Goal: Task Accomplishment & Management: Manage account settings

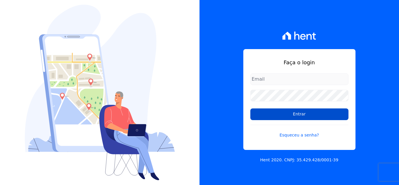
type input "thais@innovaempreendimentos.com"
click at [280, 112] on input "Entrar" at bounding box center [299, 114] width 98 height 12
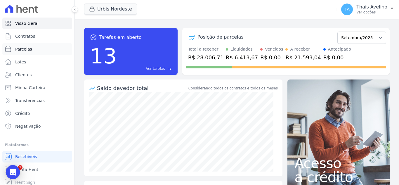
click at [24, 49] on span "Parcelas" at bounding box center [23, 49] width 17 height 6
select select
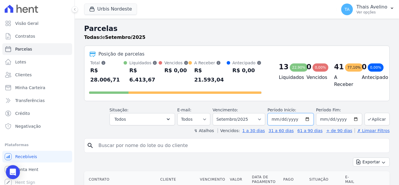
click at [272, 114] on input "2025-09-01" at bounding box center [290, 119] width 46 height 12
click at [289, 113] on input "2025-09-01" at bounding box center [290, 119] width 46 height 12
type input "2024-09-01"
click at [348, 107] on label "Período Fim:" at bounding box center [339, 110] width 46 height 6
click at [364, 113] on button "Aplicar" at bounding box center [376, 119] width 25 height 13
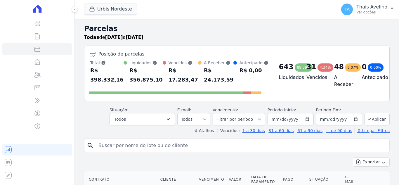
select select
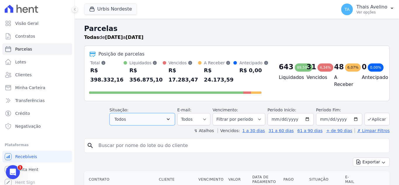
click at [142, 120] on button "Todos" at bounding box center [141, 119] width 65 height 12
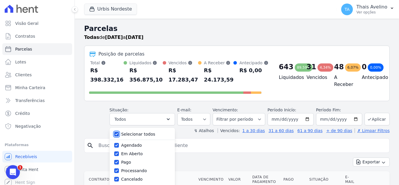
click at [119, 133] on input "Selecionar todos" at bounding box center [116, 134] width 5 height 5
checkbox input "false"
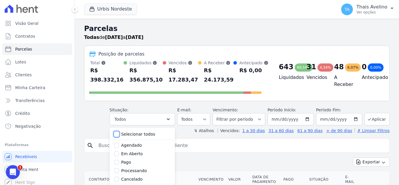
checkbox input "false"
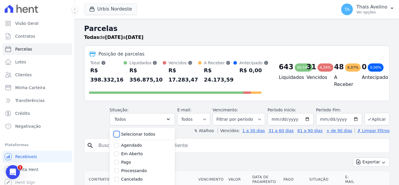
checkbox input "false"
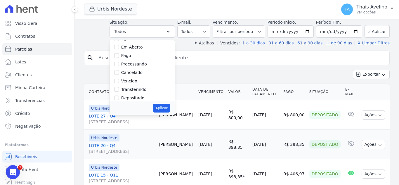
scroll to position [29, 0]
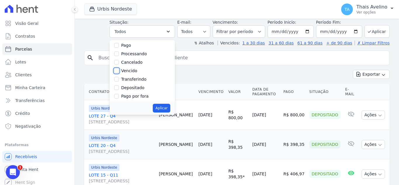
click at [119, 71] on input "Vencido" at bounding box center [116, 70] width 5 height 5
checkbox input "true"
click at [164, 107] on button "Aplicar" at bounding box center [161, 108] width 17 height 9
select select "overdue"
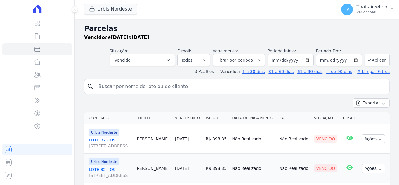
select select
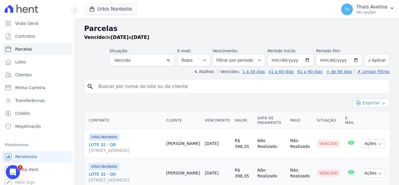
click at [371, 103] on button "Exportar" at bounding box center [370, 102] width 37 height 9
click at [371, 124] on span "Exportar CSV" at bounding box center [370, 127] width 31 height 6
click at [207, 35] on div "Vencido de 01/09/2024 a 30/09/2025" at bounding box center [236, 37] width 305 height 7
click at [25, 75] on span "Clientes" at bounding box center [23, 75] width 16 height 6
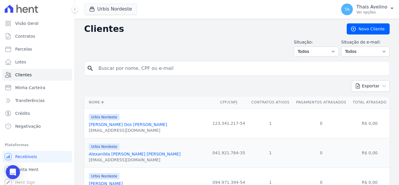
click at [133, 67] on input "search" at bounding box center [241, 68] width 292 height 12
type input "erica"
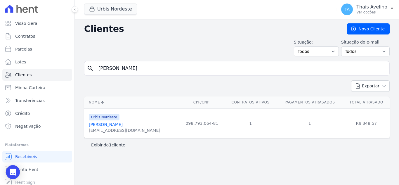
click at [113, 123] on link "Erica Maria Costa" at bounding box center [106, 124] width 34 height 5
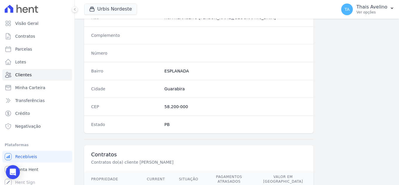
scroll to position [361, 0]
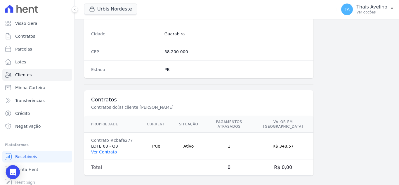
click at [112, 149] on link "Ver Contrato" at bounding box center [104, 151] width 26 height 5
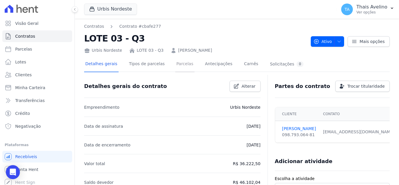
click at [177, 70] on link "Parcelas" at bounding box center [184, 64] width 19 height 15
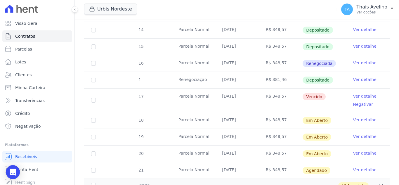
scroll to position [204, 0]
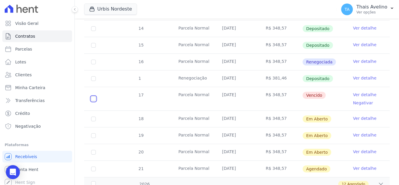
click at [92, 96] on input "checkbox" at bounding box center [93, 98] width 5 height 5
checkbox input "true"
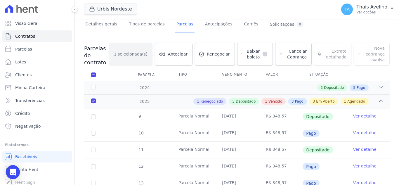
scroll to position [0, 0]
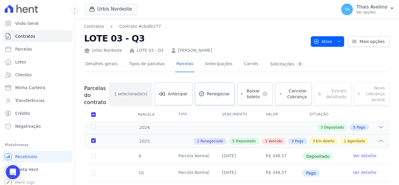
click at [220, 92] on span "Renegociar" at bounding box center [218, 94] width 23 height 6
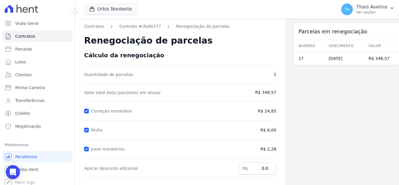
scroll to position [108, 0]
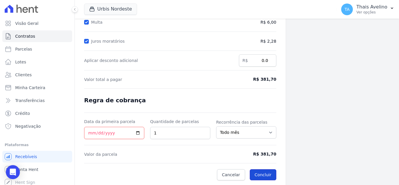
click at [263, 175] on button "Concluir" at bounding box center [262, 174] width 27 height 11
type input "[DATE]"
click at [261, 175] on button "Concluir" at bounding box center [262, 174] width 27 height 11
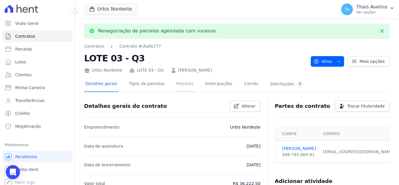
click at [177, 86] on link "Parcelas" at bounding box center [184, 83] width 19 height 15
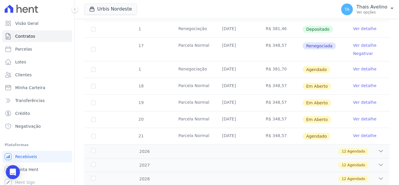
scroll to position [263, 0]
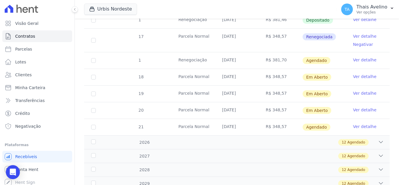
click at [353, 57] on link "Ver detalhe" at bounding box center [364, 60] width 23 height 6
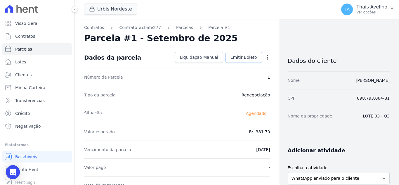
click at [237, 54] on link "Emitir Boleto" at bounding box center [243, 57] width 36 height 11
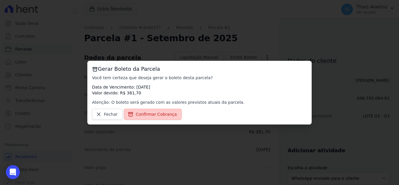
click at [156, 116] on span "Confirmar Cobrança" at bounding box center [156, 114] width 41 height 6
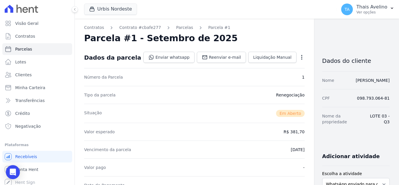
scroll to position [88, 0]
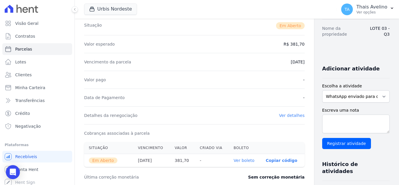
click at [233, 160] on link "Ver boleto" at bounding box center [243, 160] width 21 height 5
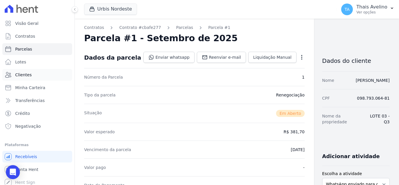
click at [38, 75] on link "Clientes" at bounding box center [37, 75] width 70 height 12
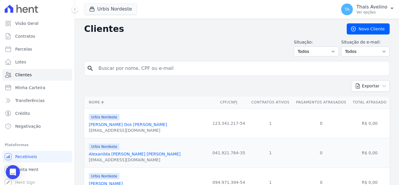
click at [120, 65] on input "search" at bounding box center [241, 68] width 292 height 12
type input "ISABEL"
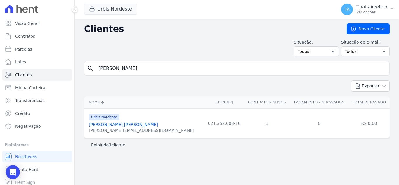
click at [123, 123] on link "Isabel Rivele Sousa Silva" at bounding box center [123, 124] width 69 height 5
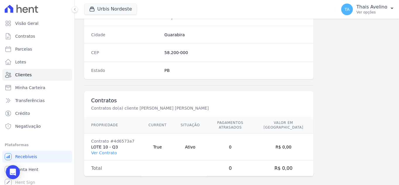
scroll to position [361, 0]
click at [103, 149] on link "Ver Contrato" at bounding box center [104, 151] width 26 height 5
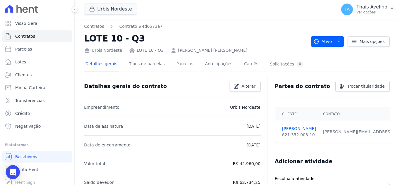
click at [181, 63] on link "Parcelas" at bounding box center [184, 64] width 19 height 15
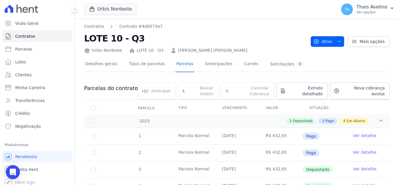
click at [336, 42] on icon "button" at bounding box center [338, 41] width 5 height 5
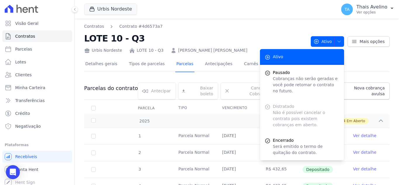
click at [251, 32] on div "Contratos Contrato #4d6573a7 LOTE 10 - Q3 Urbis Nordeste LOTE 10 - Q3 ISABEL RI…" at bounding box center [195, 38] width 222 height 30
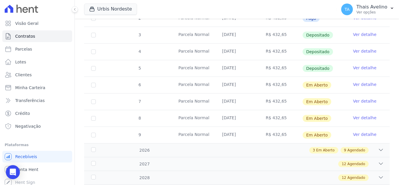
scroll to position [146, 0]
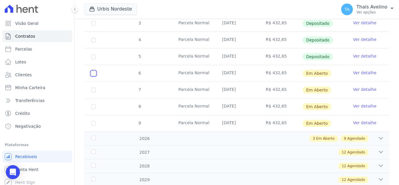
drag, startPoint x: 93, startPoint y: 68, endPoint x: 93, endPoint y: 83, distance: 14.6
click at [93, 71] on input "checkbox" at bounding box center [93, 73] width 5 height 5
checkbox input "true"
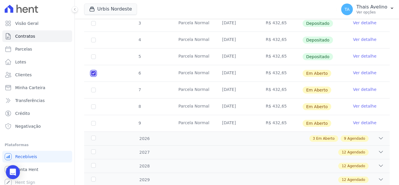
scroll to position [151, 0]
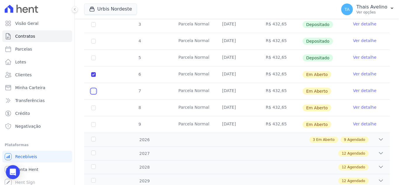
click at [93, 77] on input "checkbox" at bounding box center [93, 74] width 5 height 5
checkbox input "true"
click at [93, 77] on input "checkbox" at bounding box center [93, 74] width 5 height 5
checkbox input "true"
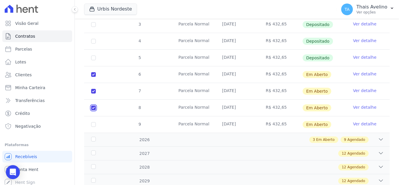
checkbox input "true"
click at [94, 77] on input "checkbox" at bounding box center [93, 74] width 5 height 5
checkbox input "true"
click at [211, 136] on div "3 Em Aberto 9 Agendado" at bounding box center [252, 139] width 264 height 6
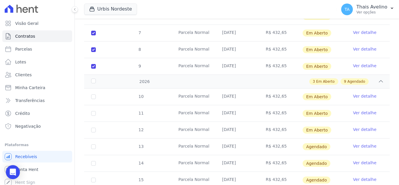
scroll to position [209, 0]
click at [91, 94] on input "checkbox" at bounding box center [93, 96] width 5 height 5
checkbox input "true"
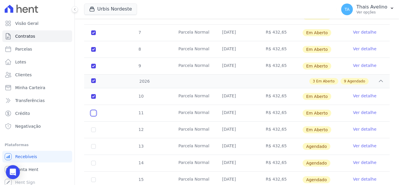
click at [93, 99] on input "checkbox" at bounding box center [93, 96] width 5 height 5
checkbox input "true"
click at [95, 99] on input "checkbox" at bounding box center [93, 96] width 5 height 5
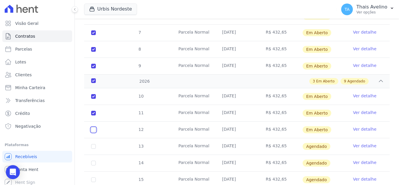
checkbox input "true"
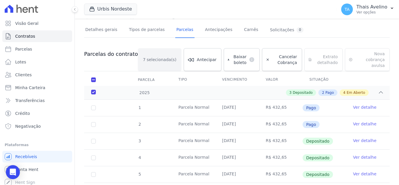
scroll to position [0, 0]
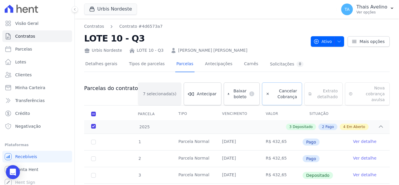
click at [281, 88] on span "Cancelar Cobrança" at bounding box center [284, 94] width 25 height 12
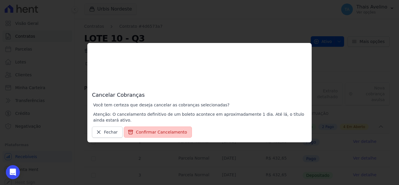
click at [167, 133] on button "Confirmar Cancelamento" at bounding box center [158, 131] width 68 height 11
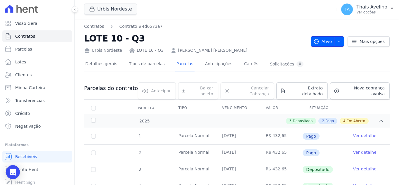
click at [335, 44] on span "button" at bounding box center [337, 41] width 7 height 9
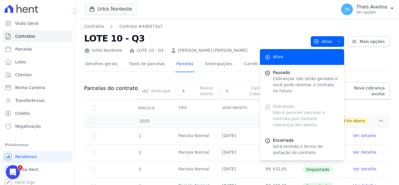
click at [264, 37] on h2 "LOTE 10 - Q3" at bounding box center [195, 38] width 222 height 13
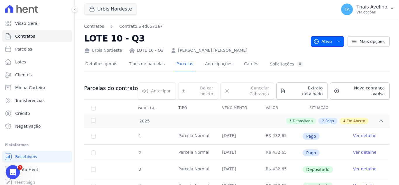
click at [334, 44] on span "button" at bounding box center [337, 41] width 7 height 9
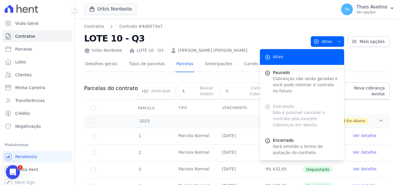
click at [230, 33] on h2 "LOTE 10 - Q3" at bounding box center [195, 38] width 222 height 13
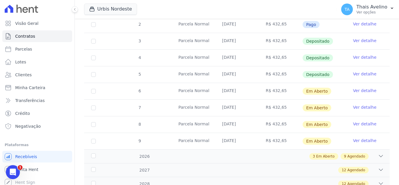
scroll to position [146, 0]
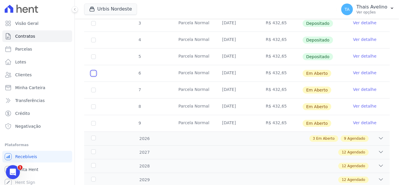
click at [95, 71] on input "checkbox" at bounding box center [93, 73] width 5 height 5
checkbox input "true"
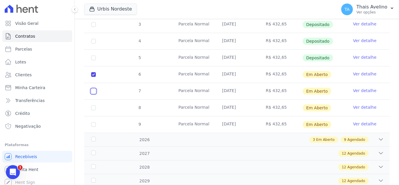
click at [94, 77] on input "checkbox" at bounding box center [93, 74] width 5 height 5
checkbox input "true"
click at [92, 77] on input "checkbox" at bounding box center [93, 74] width 5 height 5
checkbox input "true"
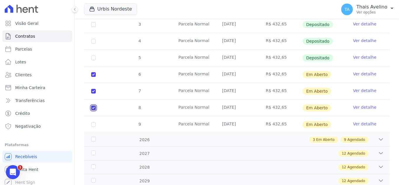
checkbox input "true"
click at [94, 77] on input "checkbox" at bounding box center [93, 74] width 5 height 5
checkbox input "true"
click at [170, 136] on div "3 Em Aberto 9 Agendado" at bounding box center [252, 139] width 264 height 6
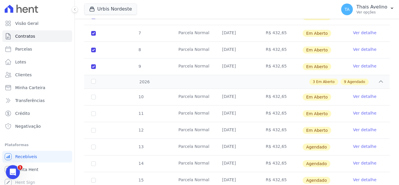
scroll to position [209, 0]
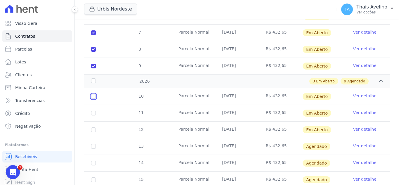
click at [93, 94] on input "checkbox" at bounding box center [93, 96] width 5 height 5
checkbox input "true"
click at [92, 99] on input "checkbox" at bounding box center [93, 96] width 5 height 5
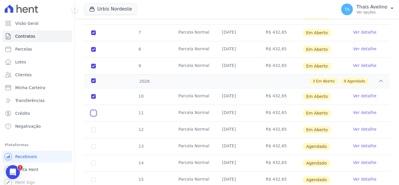
checkbox input "true"
click at [93, 99] on input "checkbox" at bounding box center [93, 96] width 5 height 5
checkbox input "true"
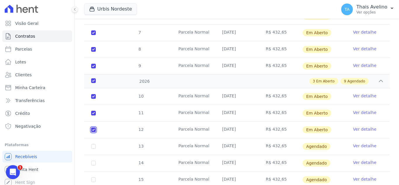
checkbox input "true"
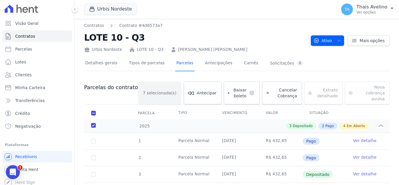
scroll to position [0, 0]
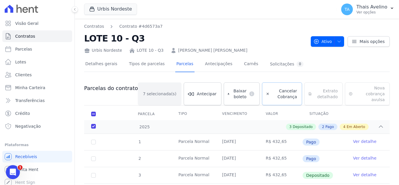
click at [278, 91] on span "Cancelar Cobrança" at bounding box center [284, 94] width 25 height 12
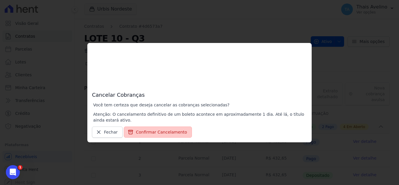
click at [162, 132] on button "Confirmar Cancelamento" at bounding box center [158, 131] width 68 height 11
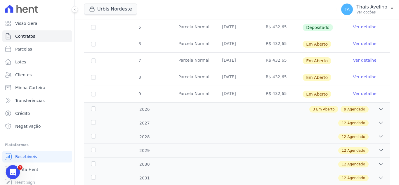
scroll to position [117, 0]
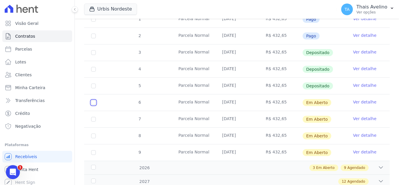
click at [94, 100] on input "checkbox" at bounding box center [93, 102] width 5 height 5
checkbox input "true"
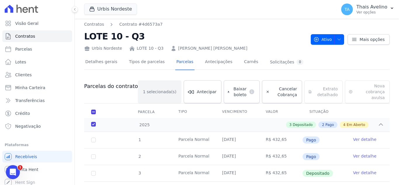
scroll to position [0, 0]
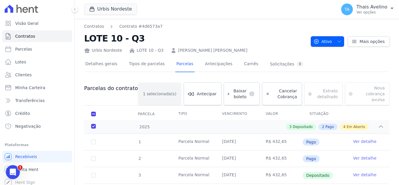
click at [334, 45] on span "button" at bounding box center [337, 41] width 7 height 9
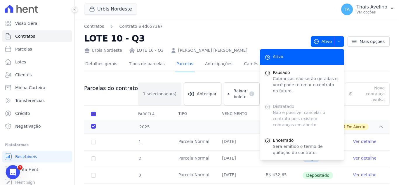
click at [232, 30] on div "Contratos Contrato #4d6573a7 LOTE 10 - Q3 Urbis Nordeste LOTE 10 - Q3 ISABEL RI…" at bounding box center [195, 38] width 222 height 30
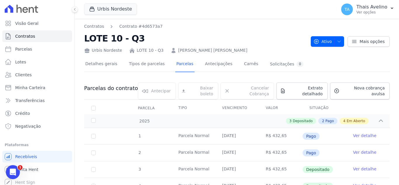
click at [344, 43] on div "Mais opções" at bounding box center [367, 41] width 46 height 11
click at [337, 43] on icon "button" at bounding box center [338, 41] width 5 height 5
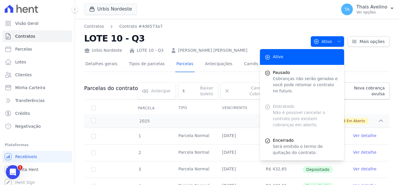
click at [293, 116] on div "Distratado Não é possível cancelar o contrato pois existem cobranças em aberto." at bounding box center [302, 116] width 84 height 34
click at [224, 41] on h2 "LOTE 10 - Q3" at bounding box center [195, 38] width 222 height 13
